Goal: Information Seeking & Learning: Learn about a topic

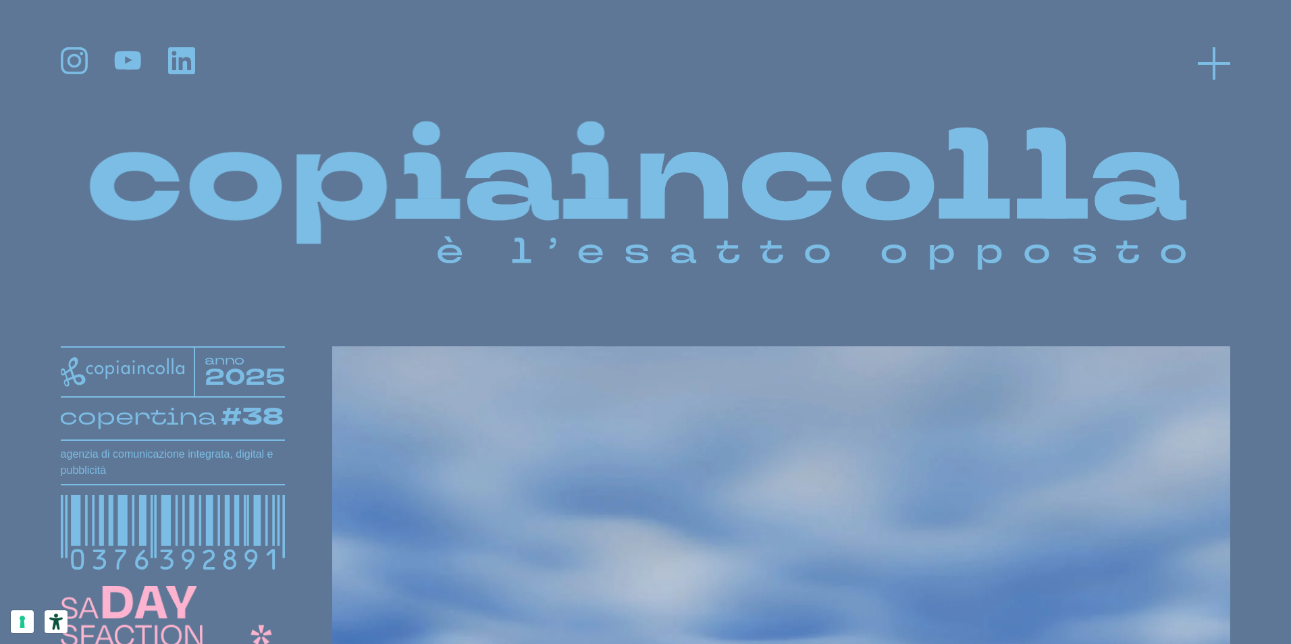
scroll to position [1, 0]
click at [1210, 67] on icon at bounding box center [1214, 63] width 32 height 32
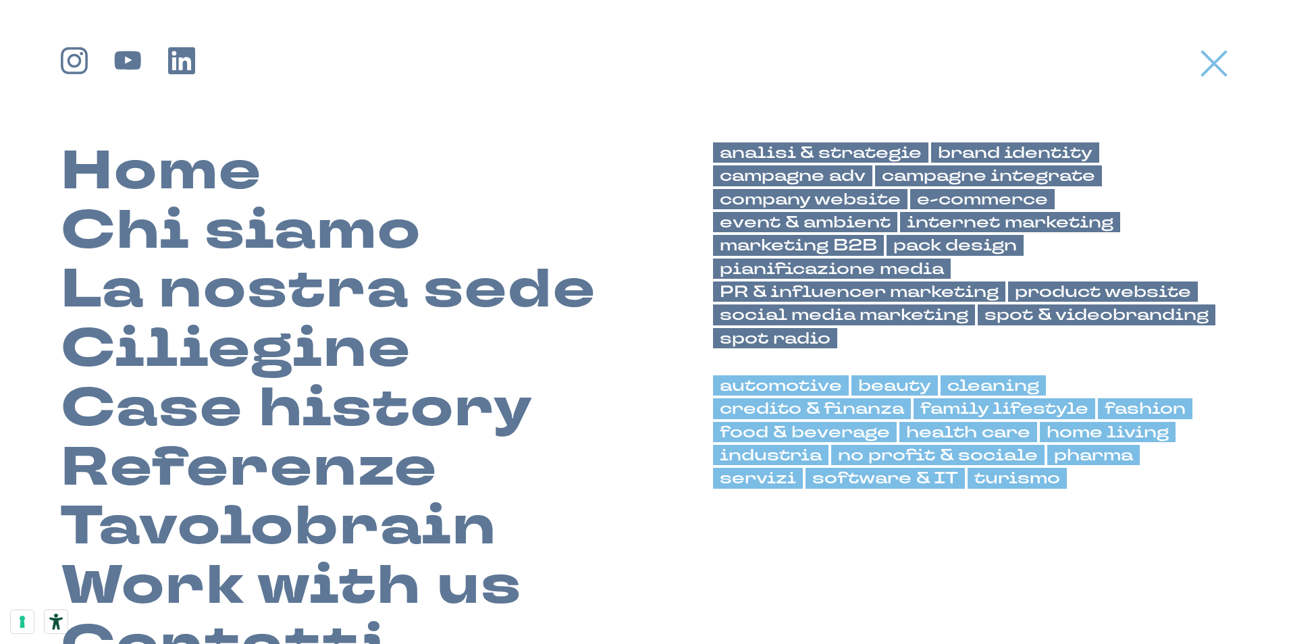
scroll to position [0, 0]
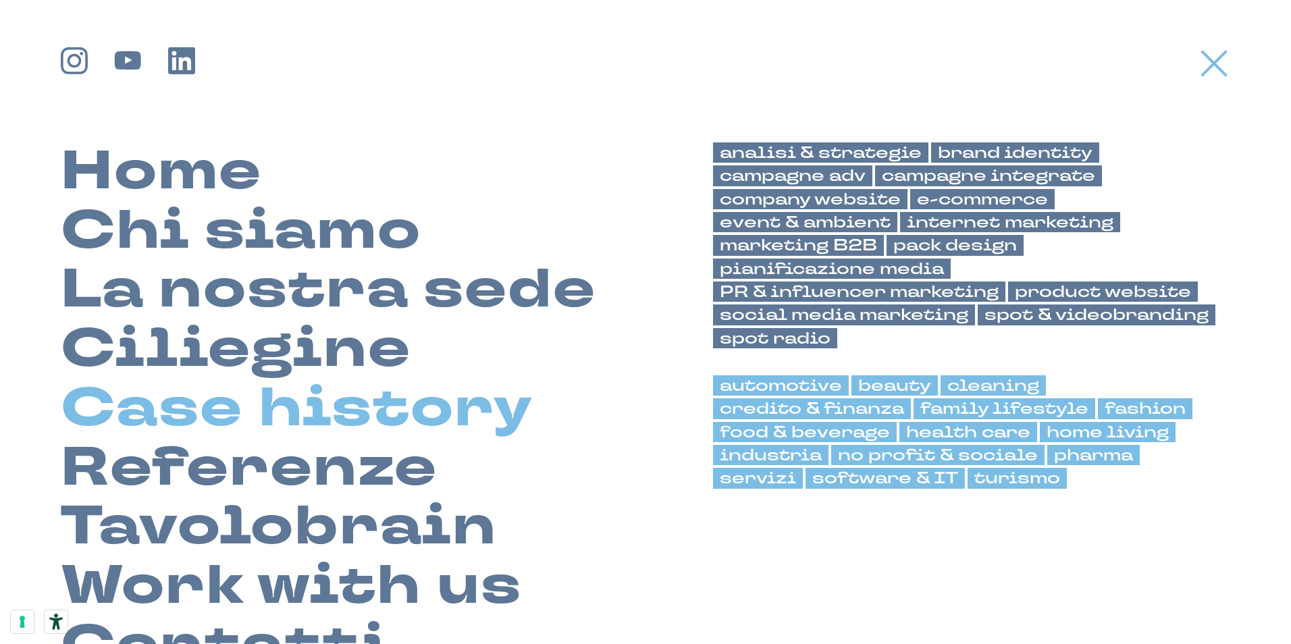
click at [306, 396] on link "Case history" at bounding box center [297, 408] width 473 height 59
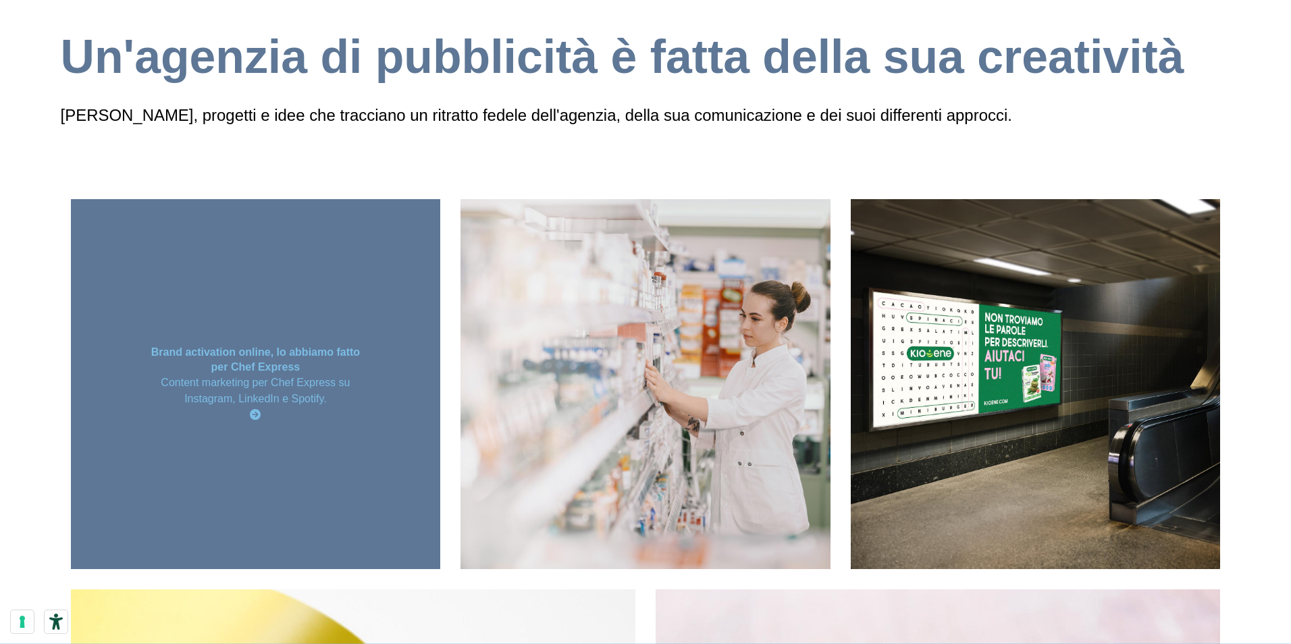
scroll to position [135, 0]
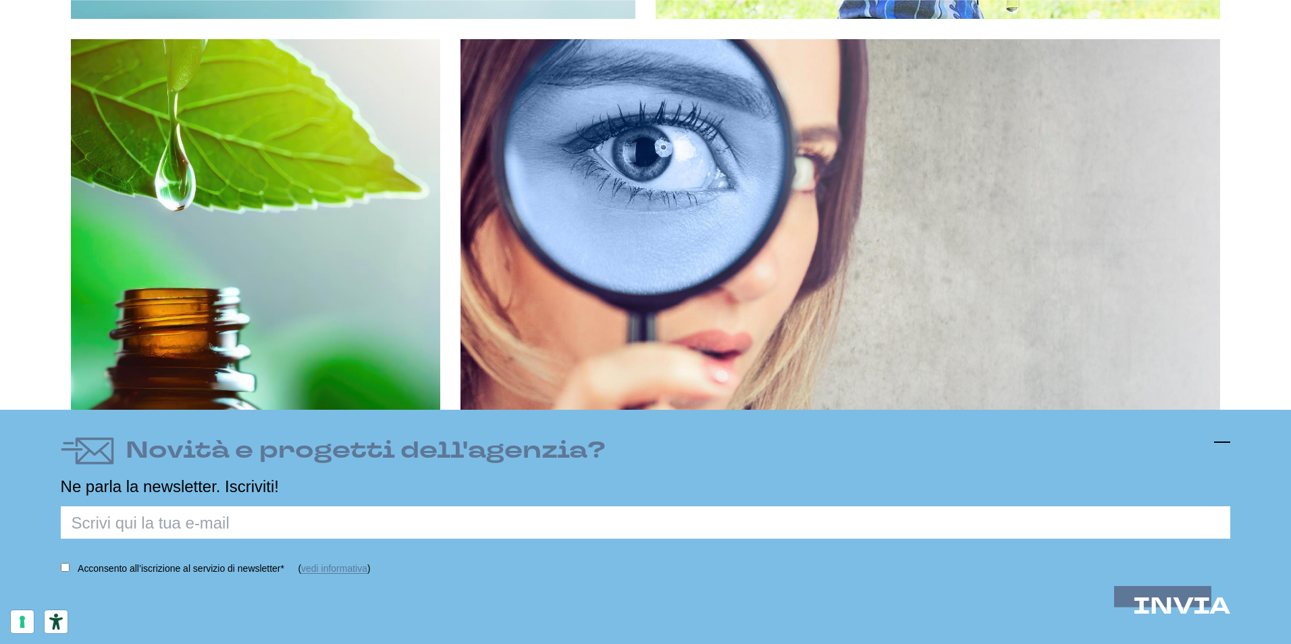
click at [1222, 442] on line at bounding box center [1222, 442] width 16 height 0
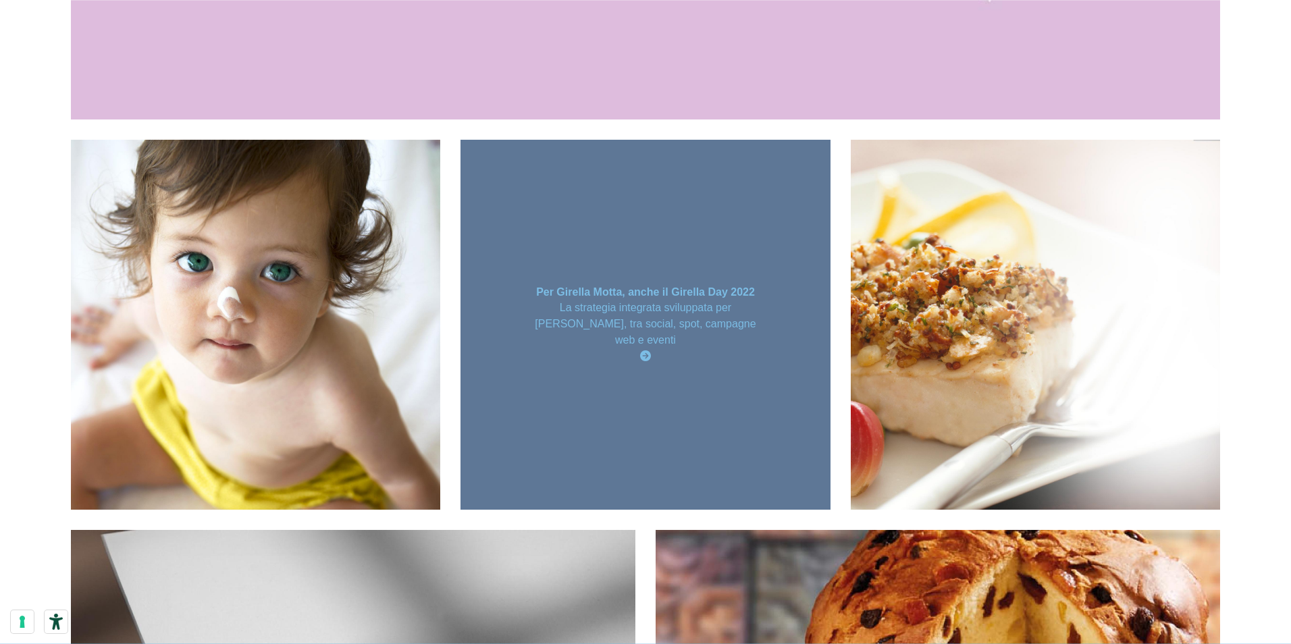
scroll to position [6104, 0]
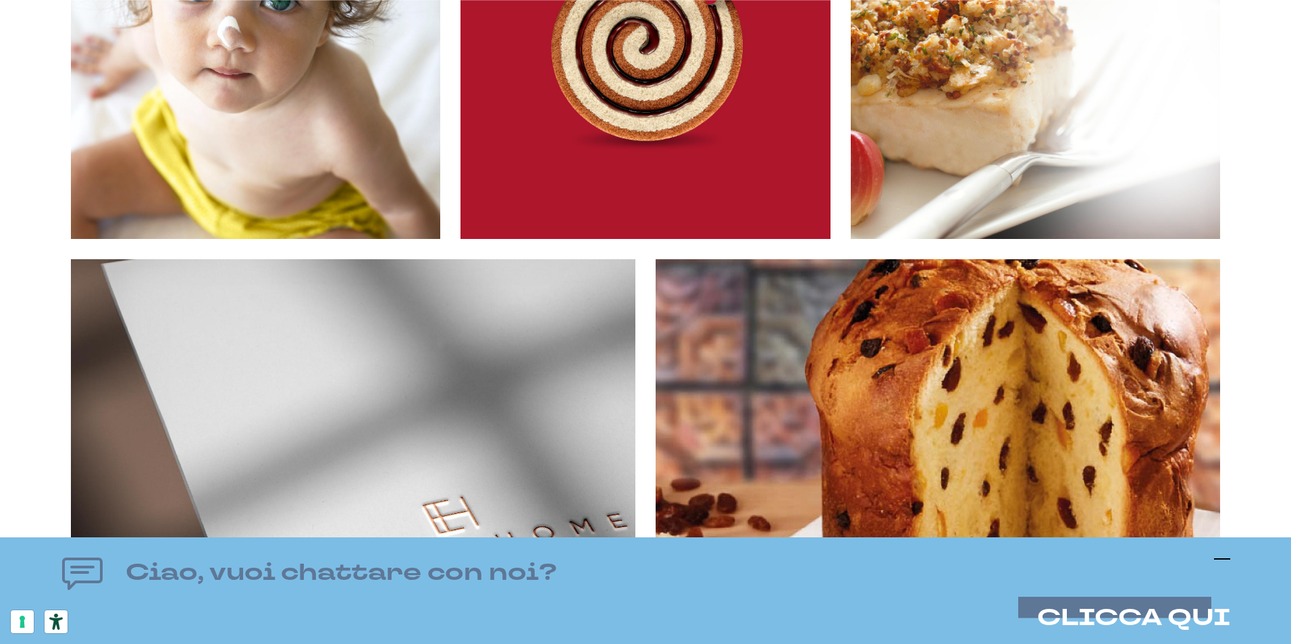
click at [1221, 560] on icon at bounding box center [1222, 559] width 16 height 16
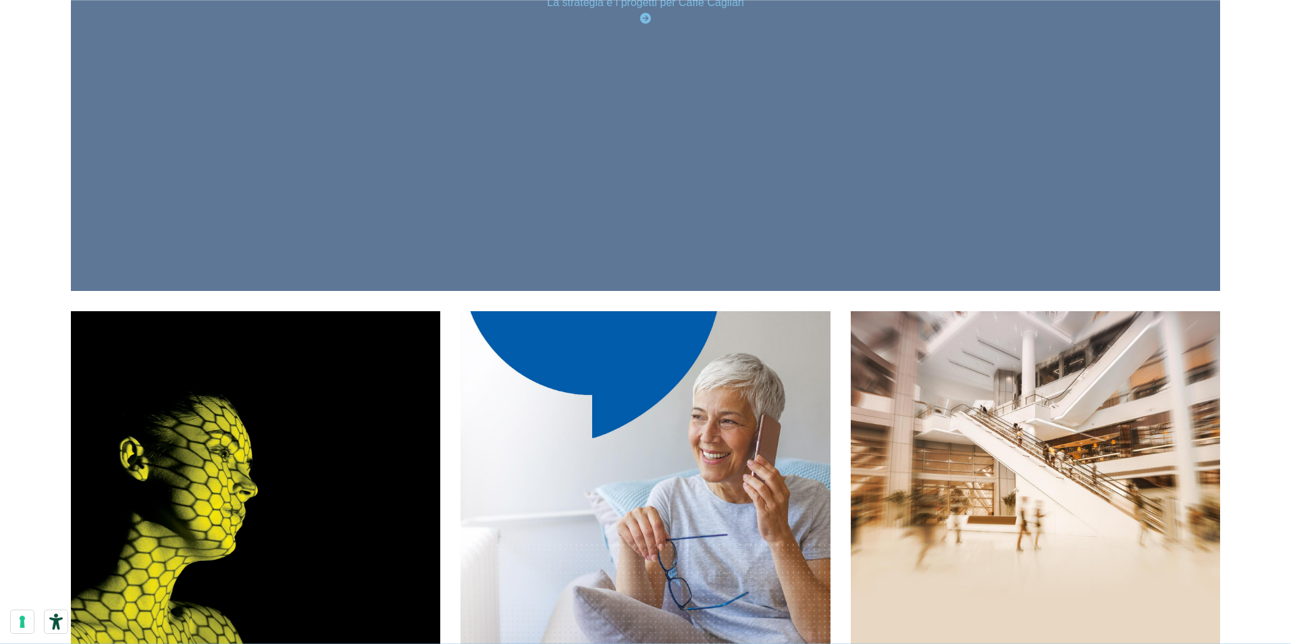
scroll to position [11842, 0]
click at [667, 99] on div "Riposizionare un caffè La strategia e i progetti per Caffè [GEOGRAPHIC_DATA]" at bounding box center [646, 2] width 1150 height 574
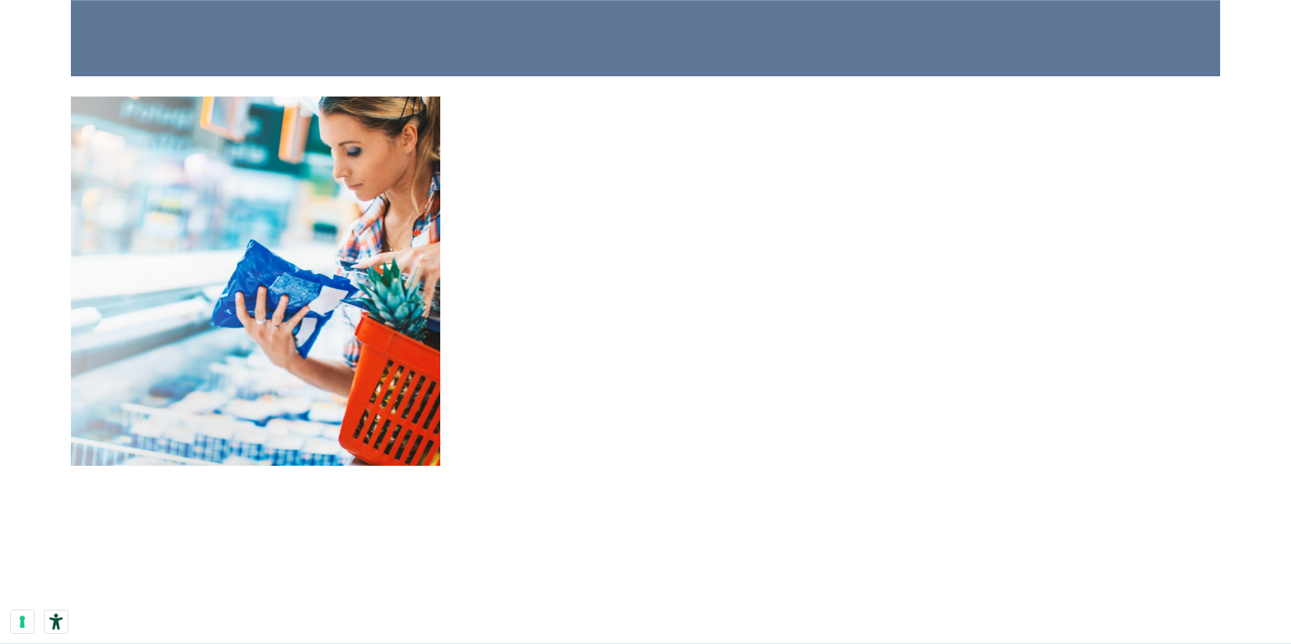
scroll to position [21905, 0]
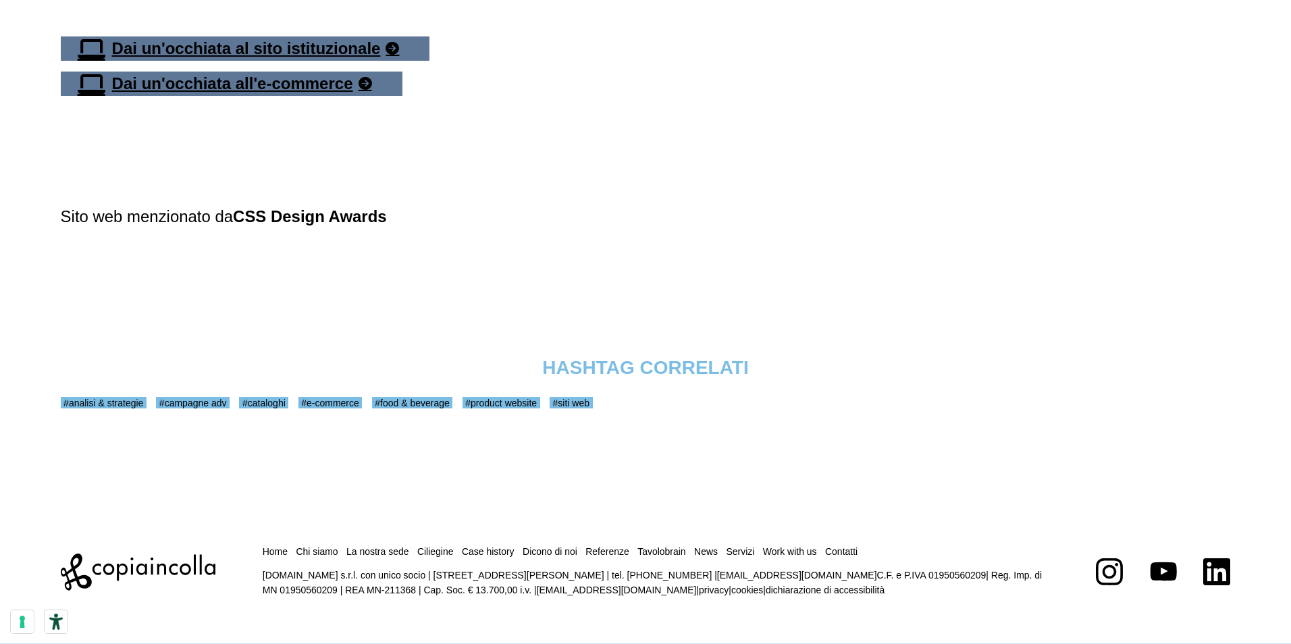
scroll to position [6652, 0]
